Goal: Use online tool/utility: Utilize a website feature to perform a specific function

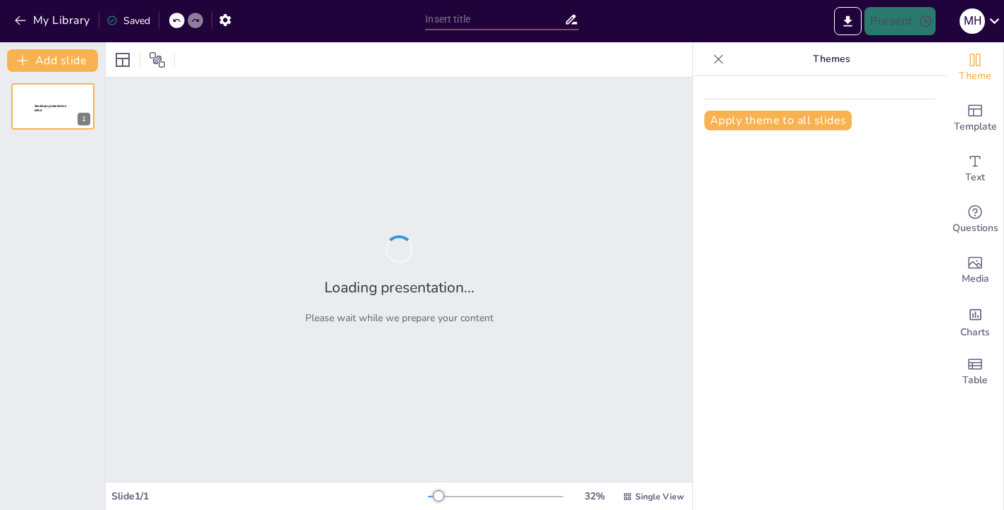
type input "RENCANA STRATEGIS DINAS PERTANIAN RPOVINSI [GEOGRAPHIC_DATA] [DATE] - [DATE]"
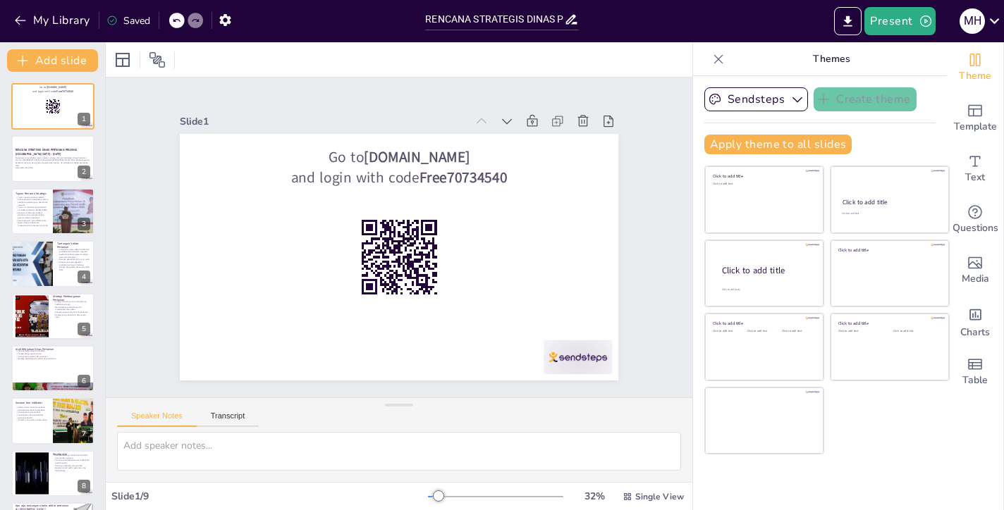
click at [651, 192] on div "Slide 1 Go to [DOMAIN_NAME] and login with code Free70734540 Slide 2 RENCANA ST…" at bounding box center [399, 237] width 545 height 339
click at [30, 172] on div at bounding box center [53, 159] width 85 height 48
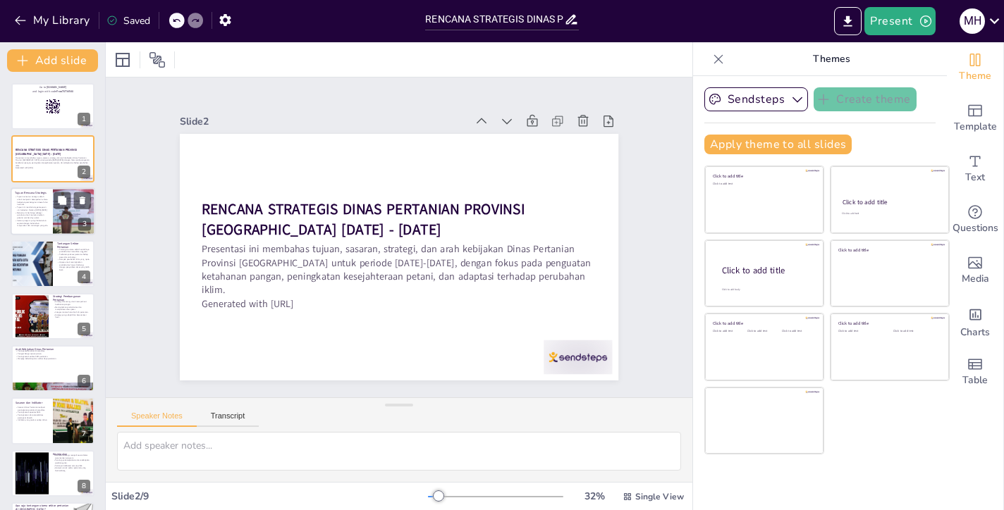
checkbox input "true"
click at [45, 208] on p "Tujuan ini mendukung pencapaian visi Gubernur Maluku [DATE]-[DATE]." at bounding box center [32, 208] width 34 height 5
type textarea "Keterpaduan antara kebijakan pembangunan daerah dan nasional sangat penting unt…"
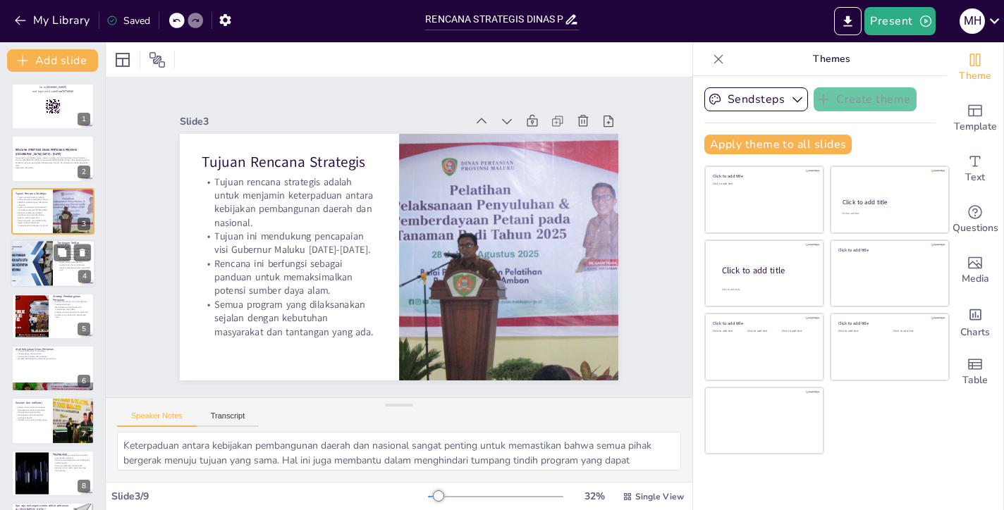
checkbox input "true"
click at [30, 264] on div at bounding box center [31, 264] width 85 height 48
type textarea "Rendahnya produktivitas komoditas unggulan menjadi kendala besar dalam pengemba…"
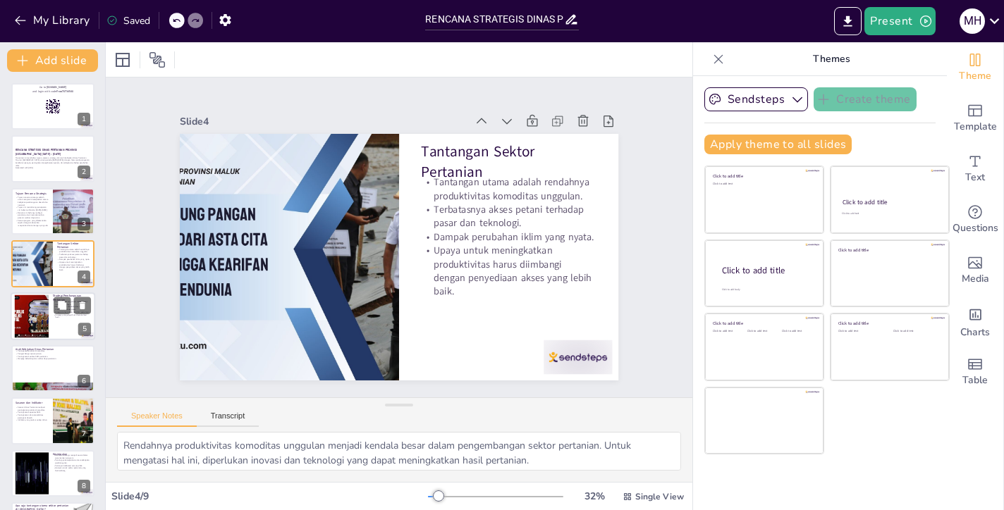
checkbox input "true"
click at [37, 320] on div at bounding box center [32, 316] width 76 height 43
type textarea "Ketahanan pangan adalah prioritas utama dalam pembangunan pertanian. Dengan mem…"
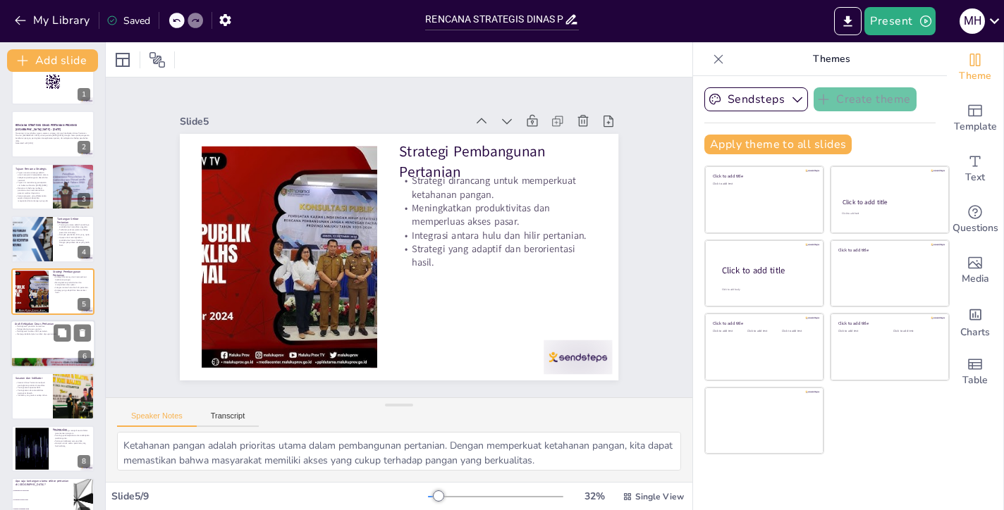
checkbox input "true"
click at [38, 359] on div at bounding box center [53, 363] width 85 height 48
type textarea "Peningkatan produksi komoditas sangat penting untuk memenuhi kebutuhan pangan m…"
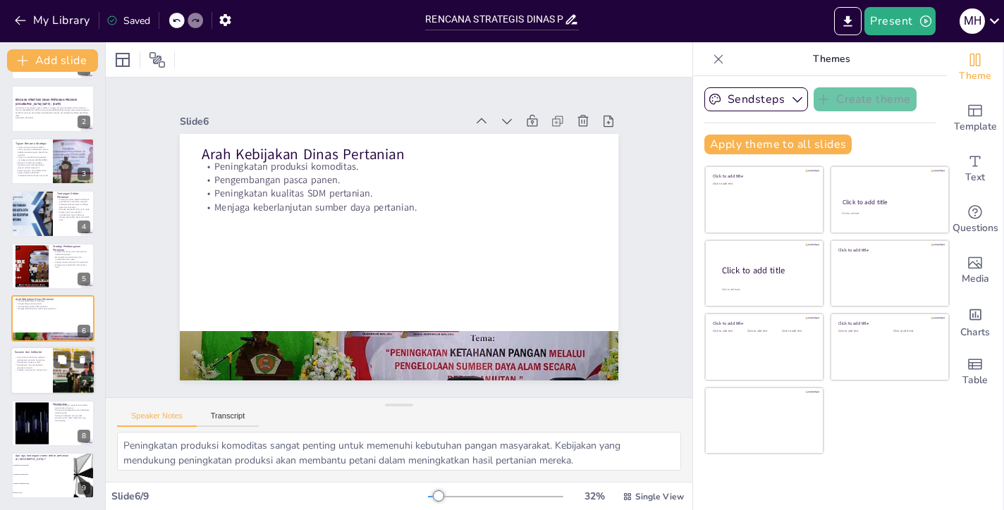
checkbox input "true"
click at [35, 381] on div at bounding box center [53, 372] width 85 height 48
type textarea "Peningkatan produksi komoditas merupakan sasaran utama yang harus dicapai. Deng…"
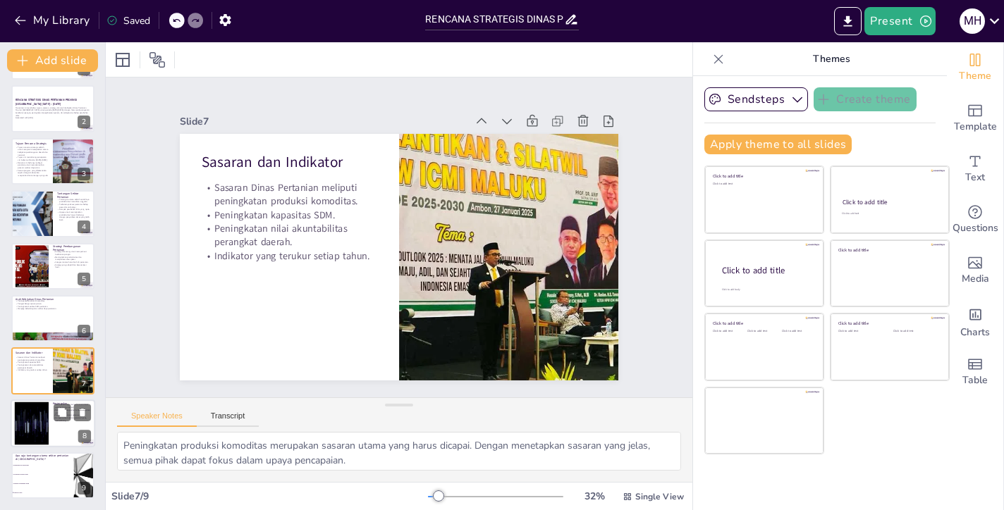
checkbox input "true"
click at [37, 429] on div at bounding box center [32, 423] width 76 height 43
type textarea "Rencana strategis yang baik akan menjadi panduan dalam menyusun program dan keg…"
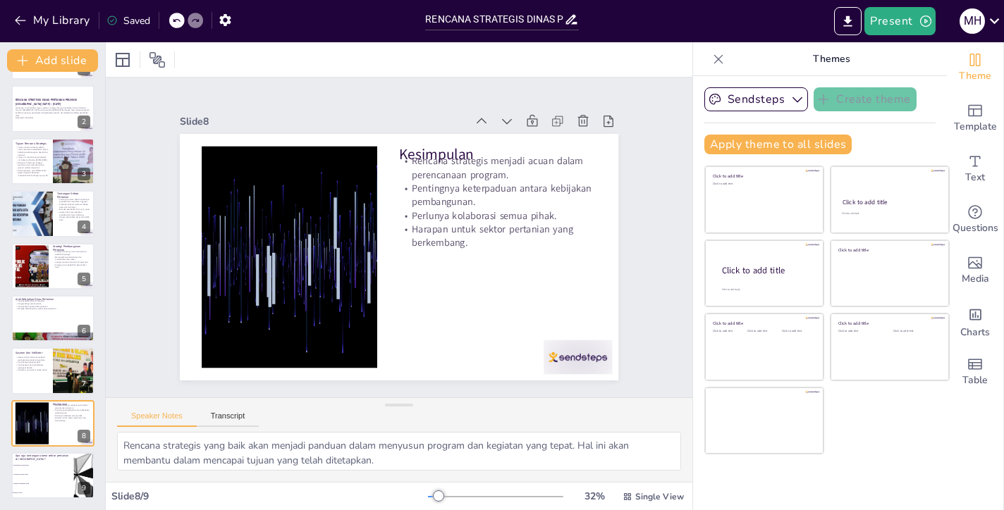
click at [723, 60] on icon at bounding box center [718, 59] width 14 height 14
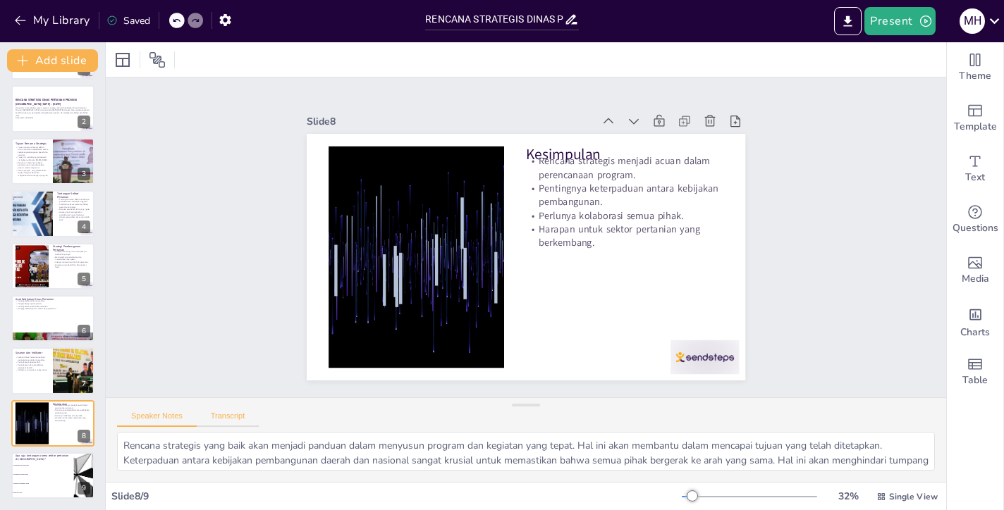
click at [231, 417] on button "Transcript" at bounding box center [228, 420] width 63 height 16
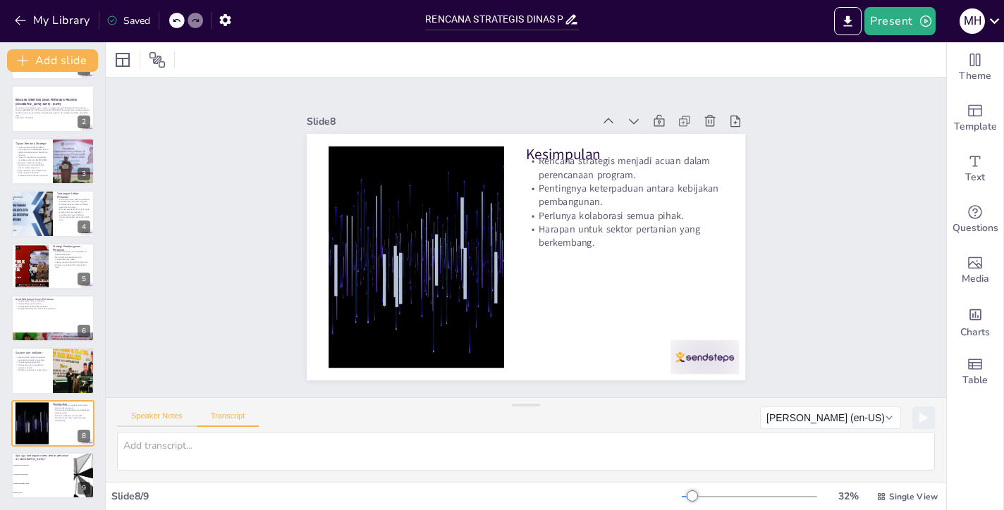
click at [157, 415] on button "Speaker Notes" at bounding box center [157, 420] width 80 height 16
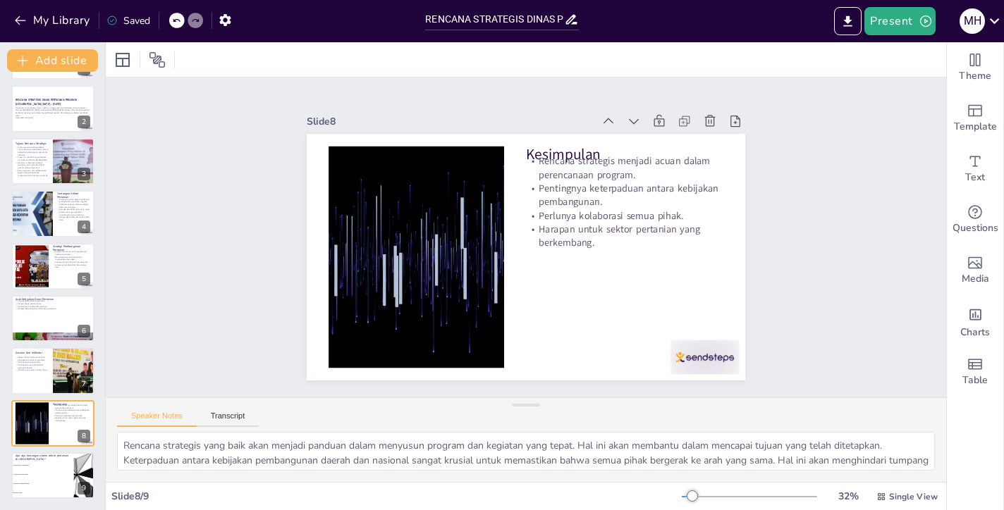
checkbox input "true"
click at [967, 18] on div "m h" at bounding box center [971, 20] width 25 height 25
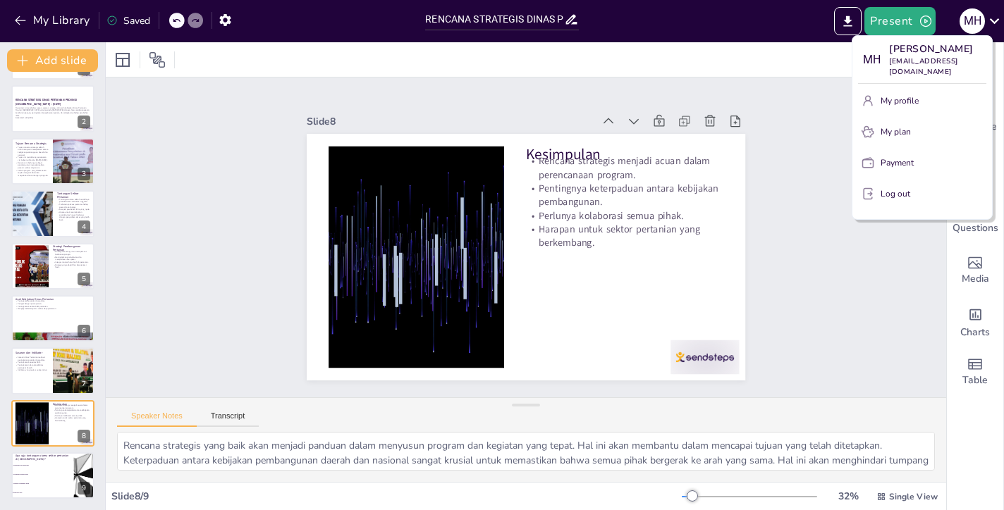
click at [900, 194] on p "Log out" at bounding box center [896, 194] width 30 height 13
